Goal: Find specific page/section: Find specific page/section

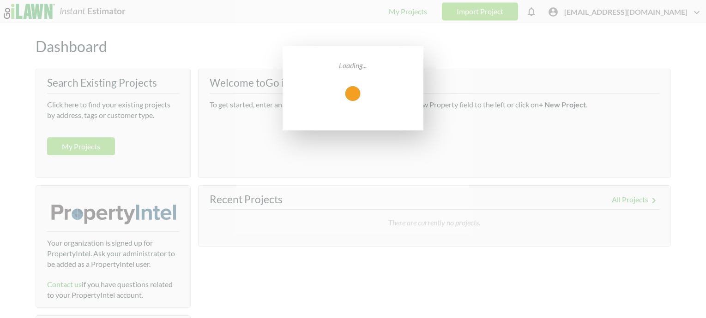
click at [640, 12] on div "Loading..." at bounding box center [353, 159] width 706 height 318
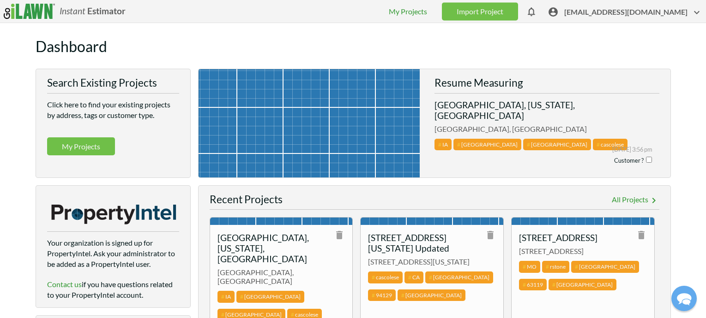
click at [427, 16] on li "My Projects" at bounding box center [408, 11] width 38 height 11
click at [427, 13] on link "My Projects" at bounding box center [408, 11] width 38 height 9
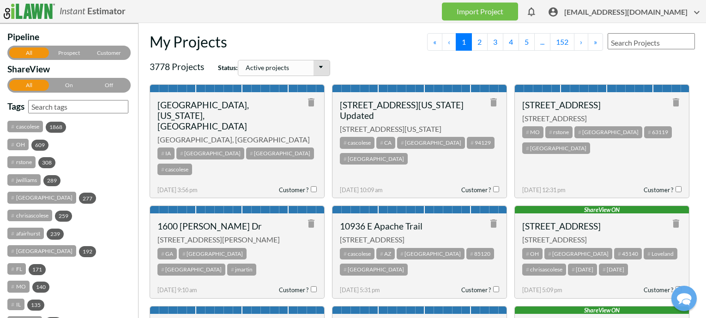
click at [619, 42] on input "text" at bounding box center [650, 41] width 87 height 16
paste input "591 s atlantic ave, ormond beach, fl 32176"
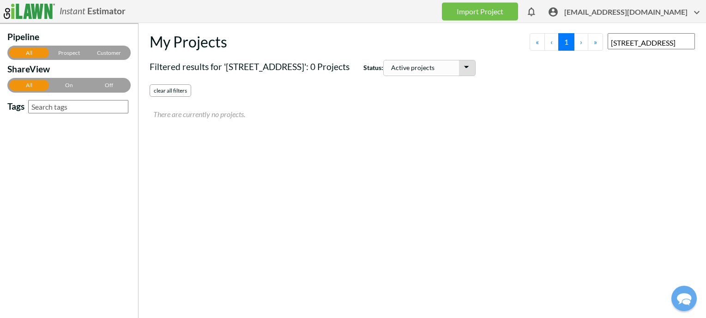
click at [635, 42] on input "591 s atlantic ave, ormond beach, fl 32176" at bounding box center [650, 41] width 87 height 16
click at [620, 41] on input "591 s atlantic ave, ormond" at bounding box center [650, 41] width 87 height 16
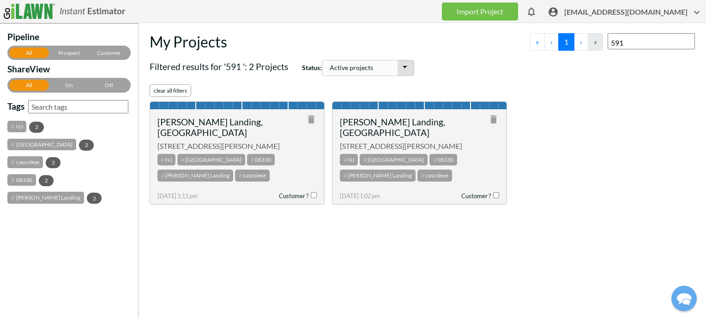
drag, startPoint x: 622, startPoint y: 42, endPoint x: 590, endPoint y: 42, distance: 31.8
click at [590, 42] on div "My Projects 591 « ‹ 1 › »" at bounding box center [422, 42] width 545 height 18
paste input "s atlantic ave, ormond beach, fl 32176"
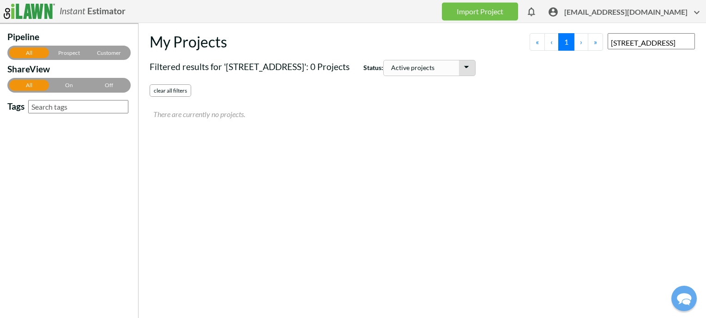
scroll to position [0, 13]
click at [609, 43] on input "591 s atlantic ave, ormond beach, fl 32176" at bounding box center [650, 41] width 87 height 16
click at [666, 42] on input "591 s atlantic ave, ormond beach, fl 32176" at bounding box center [650, 41] width 87 height 16
drag, startPoint x: 624, startPoint y: 42, endPoint x: 576, endPoint y: 42, distance: 48.5
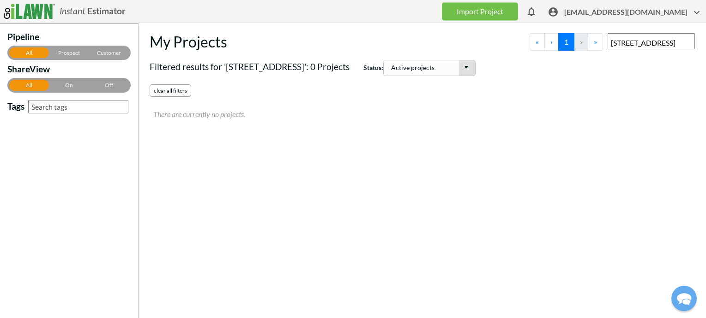
click at [576, 42] on div "My Projects 591 s atlantic ave « ‹ 1 › »" at bounding box center [422, 42] width 545 height 18
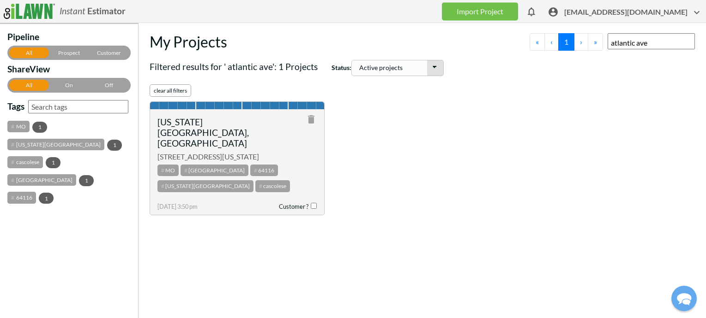
type input "atlantic ave"
drag, startPoint x: 630, startPoint y: 43, endPoint x: 587, endPoint y: 45, distance: 43.0
click at [588, 45] on div "My Projects atlantic ave « ‹ 1 › »" at bounding box center [422, 42] width 545 height 18
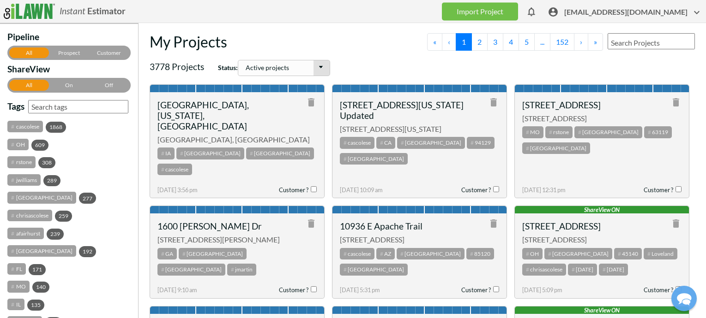
click at [640, 42] on input "text" at bounding box center [650, 41] width 87 height 16
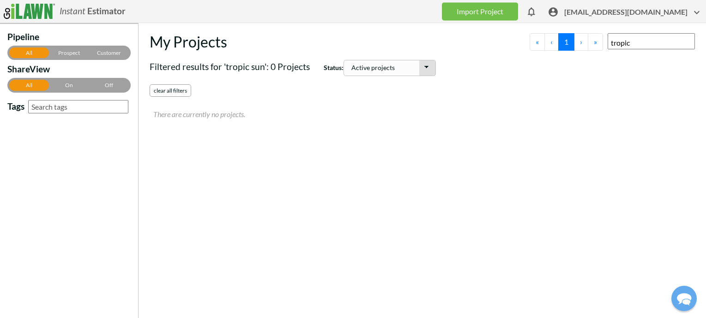
type input "tropic"
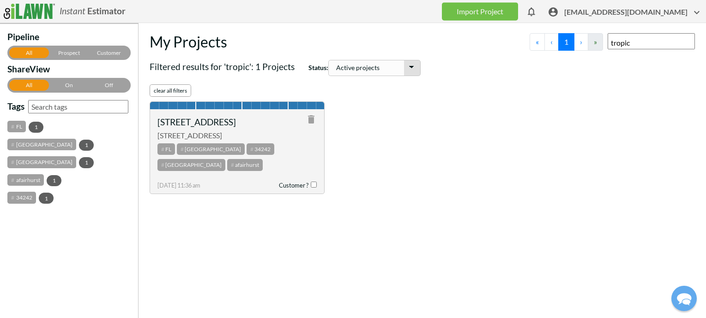
drag, startPoint x: 639, startPoint y: 37, endPoint x: 593, endPoint y: 39, distance: 45.7
click at [593, 39] on div "My Projects tropic « ‹ 1 › »" at bounding box center [422, 42] width 545 height 18
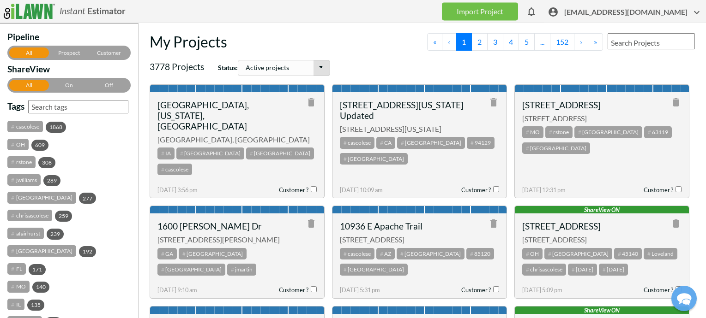
click at [628, 14] on span "[EMAIL_ADDRESS][DOMAIN_NAME]" at bounding box center [633, 14] width 138 height 14
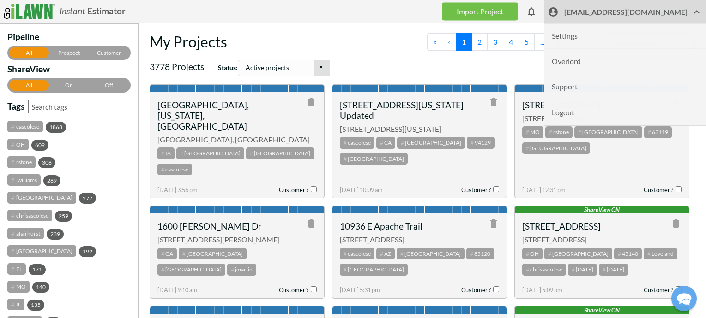
click at [601, 64] on li "Overlord" at bounding box center [624, 61] width 161 height 25
